Goal: Information Seeking & Learning: Learn about a topic

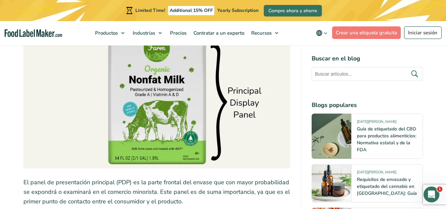
scroll to position [858, 0]
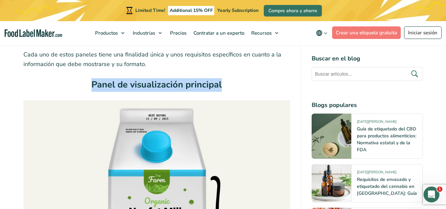
drag, startPoint x: 93, startPoint y: 86, endPoint x: 224, endPoint y: 83, distance: 130.7
click at [224, 83] on h3 "Panel de visualización principal" at bounding box center [156, 86] width 267 height 17
copy strong "Panel de visualización principal"
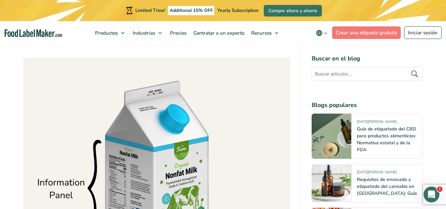
scroll to position [1221, 0]
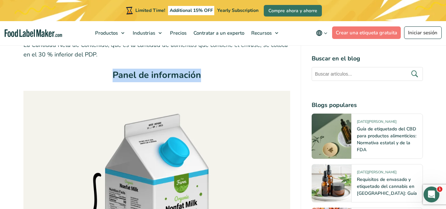
drag, startPoint x: 115, startPoint y: 75, endPoint x: 206, endPoint y: 73, distance: 91.4
click at [206, 74] on h3 "Panel de información" at bounding box center [156, 77] width 267 height 17
copy h3 "Panel de información"
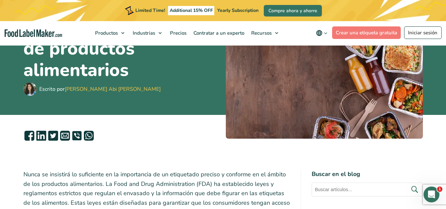
scroll to position [202, 0]
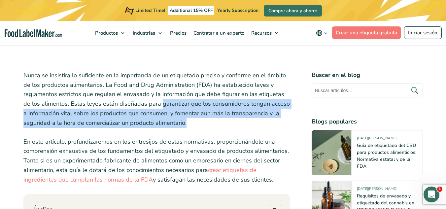
drag, startPoint x: 193, startPoint y: 123, endPoint x: 152, endPoint y: 103, distance: 45.6
click at [152, 103] on p "Nunca se insistirá lo suficiente en la importancia de un etiquetado preciso y c…" at bounding box center [156, 99] width 267 height 57
copy p "garantizar que los consumidores tengan acceso a información vital sobre los pro…"
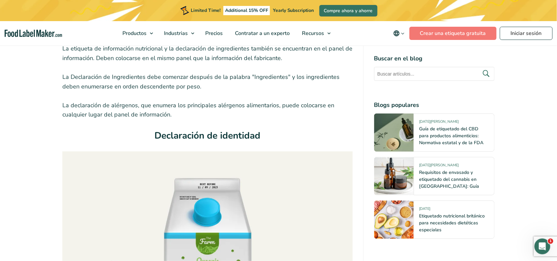
scroll to position [1662, 0]
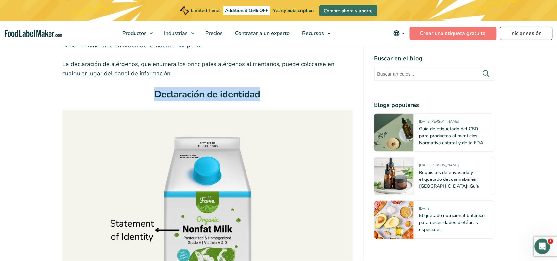
drag, startPoint x: 263, startPoint y: 96, endPoint x: 154, endPoint y: 90, distance: 108.7
click at [154, 90] on h3 "Declaración de identidad" at bounding box center [207, 95] width 290 height 17
copy strong "Declaración de identidad"
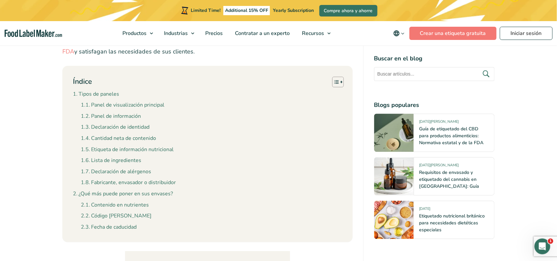
scroll to position [124, 0]
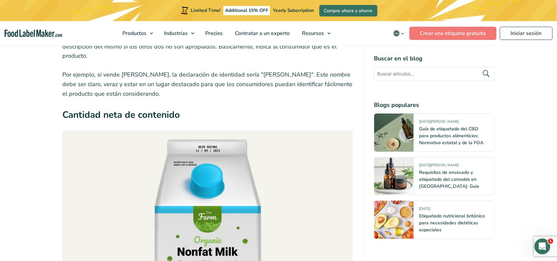
scroll to position [1196, 0]
